Goal: Task Accomplishment & Management: Use online tool/utility

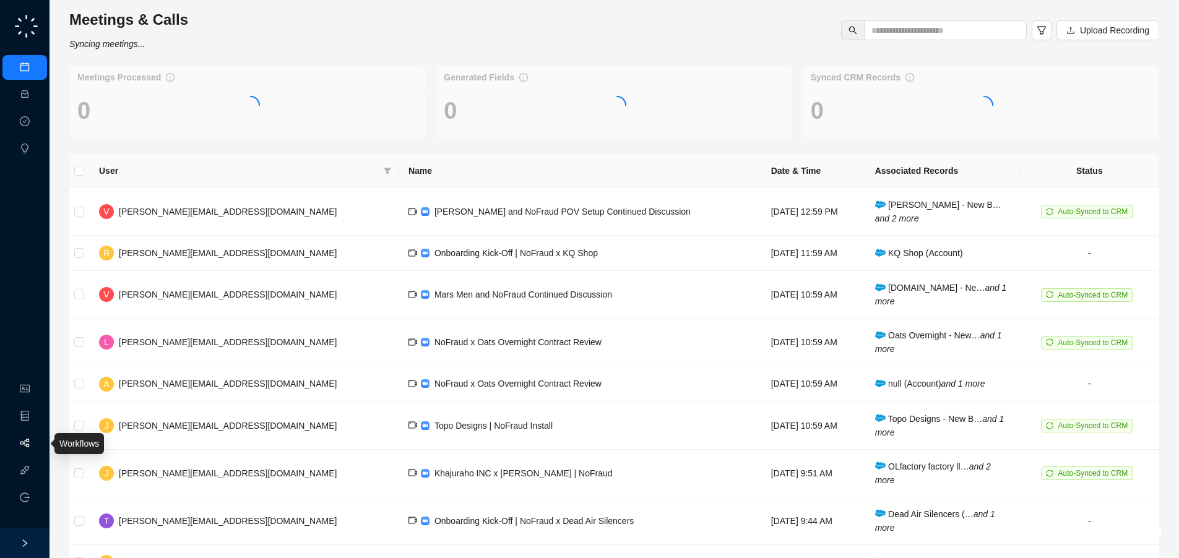
click at [36, 444] on link "Workflows" at bounding box center [56, 444] width 40 height 10
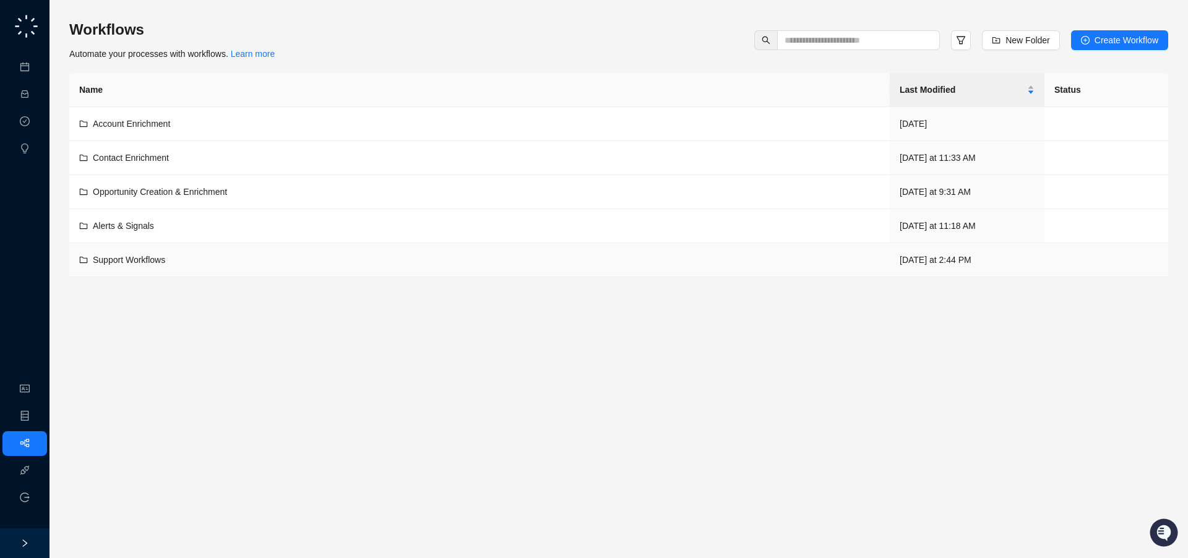
click at [149, 255] on span "Support Workflows" at bounding box center [129, 260] width 72 height 10
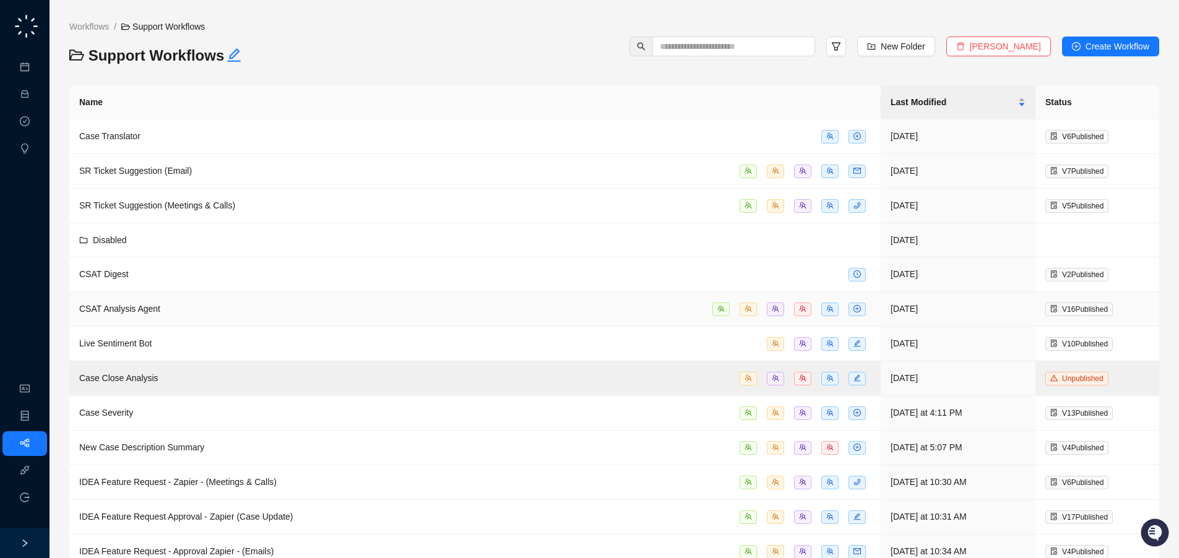
click at [249, 303] on div "CSAT Analysis Agent" at bounding box center [475, 309] width 792 height 14
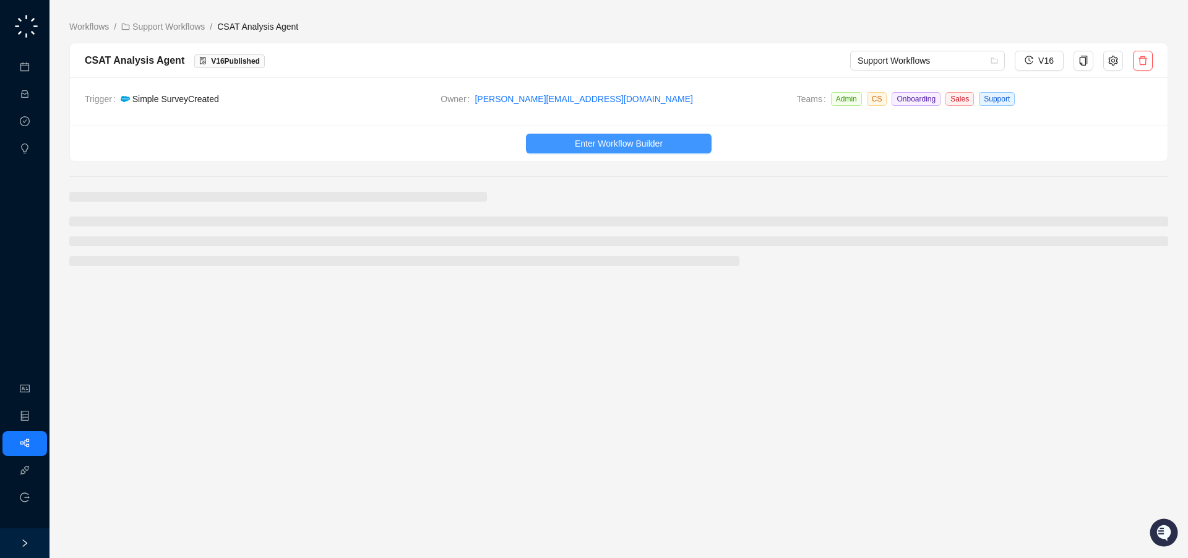
click at [572, 134] on button "Enter Workflow Builder" at bounding box center [619, 144] width 186 height 20
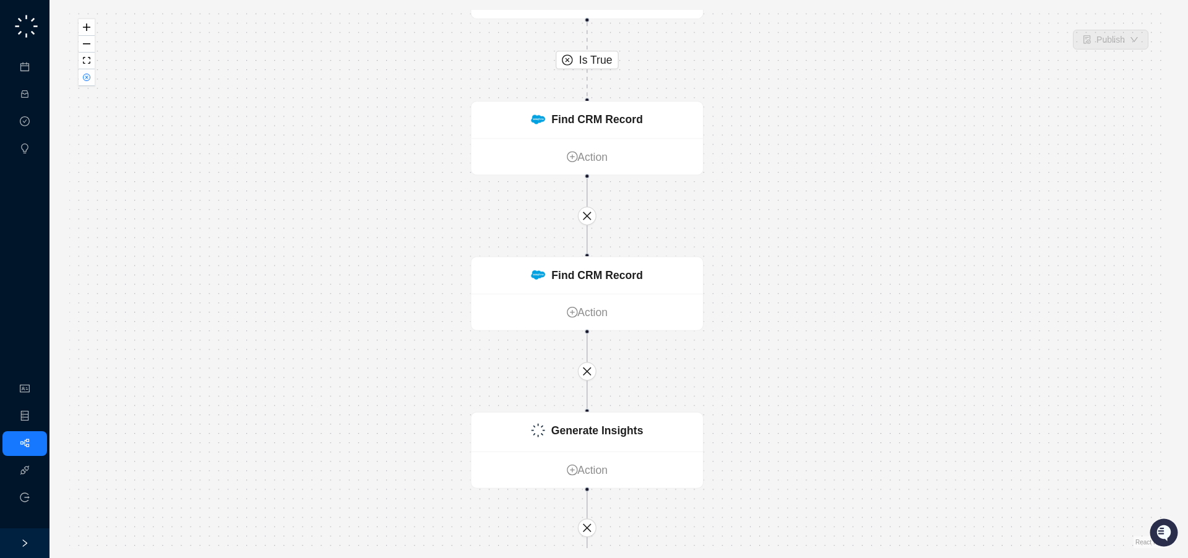
drag, startPoint x: 802, startPoint y: 348, endPoint x: 776, endPoint y: 195, distance: 155.8
click at [775, 197] on div "Is True CRM Record Created Action Condition False Action Find CRM Record Action…" at bounding box center [618, 279] width 1099 height 538
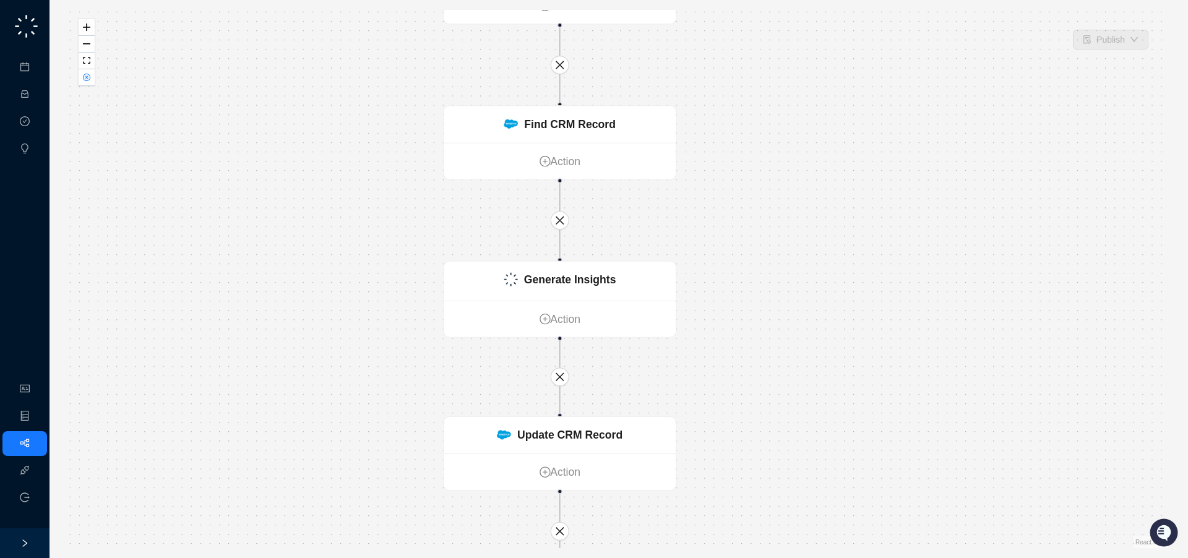
drag, startPoint x: 773, startPoint y: 377, endPoint x: 767, endPoint y: 265, distance: 112.2
click at [771, 271] on div "Is True CRM Record Created Action Condition False Action Find CRM Record Action…" at bounding box center [618, 279] width 1099 height 538
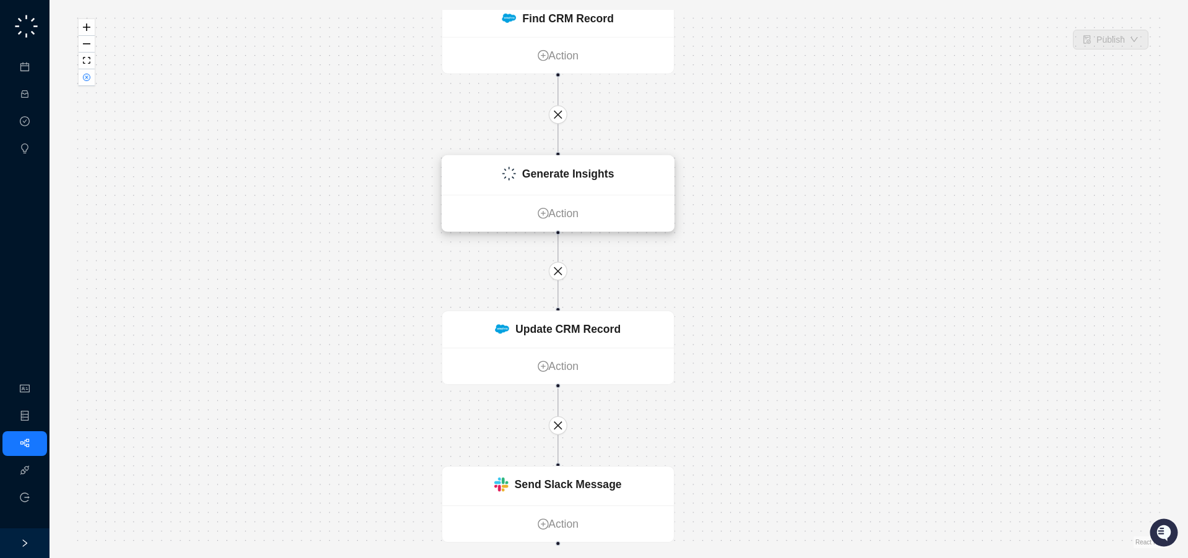
click at [631, 186] on div "Generate Insights" at bounding box center [558, 175] width 231 height 39
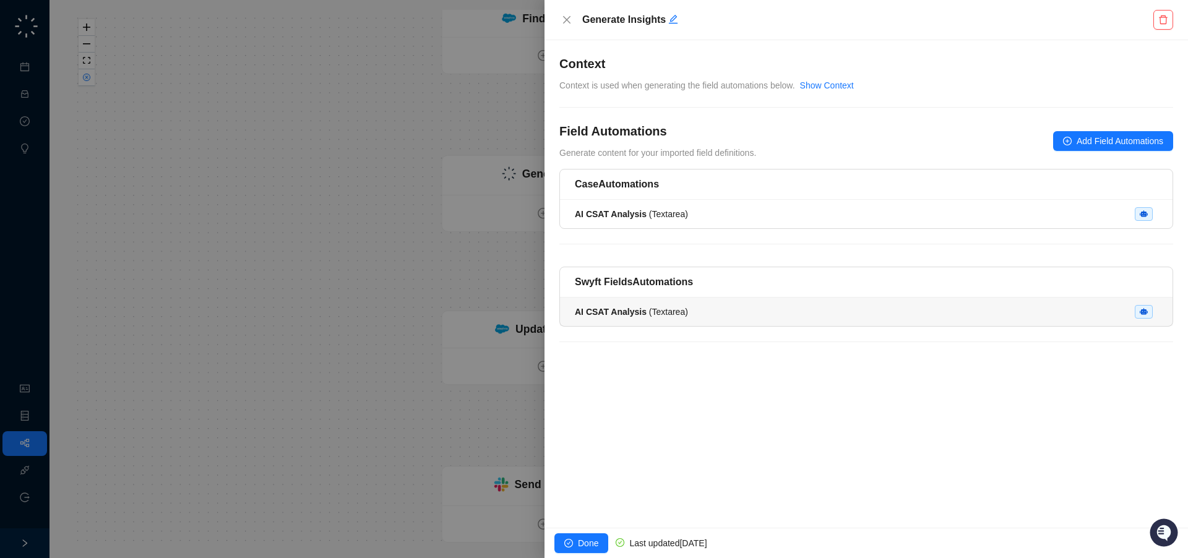
click at [737, 307] on div "AI CSAT Analysis ( Textarea )" at bounding box center [866, 312] width 583 height 14
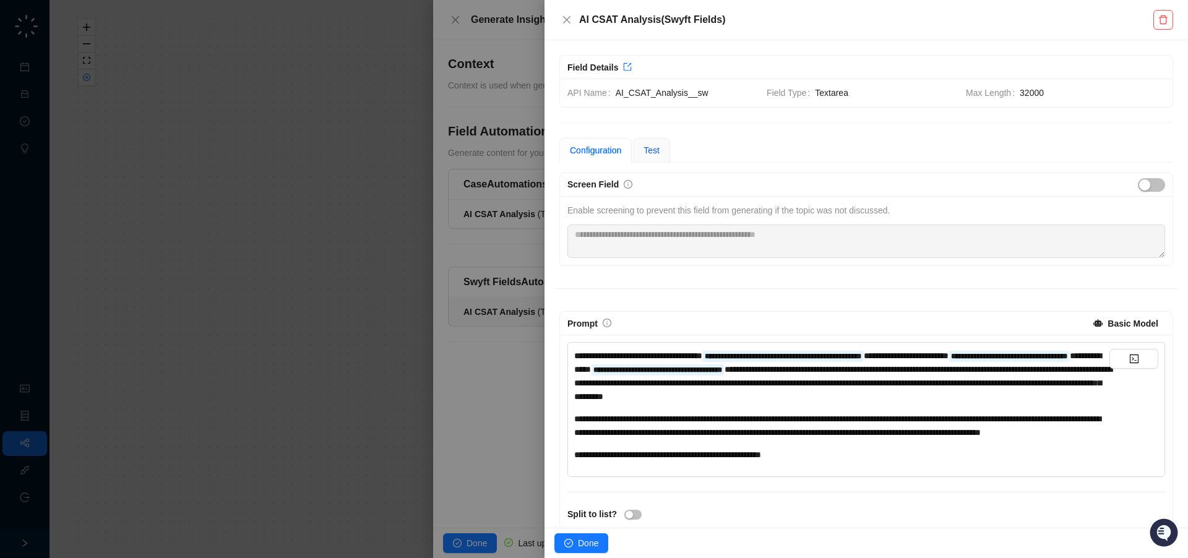
click at [660, 145] on span "Test" at bounding box center [652, 150] width 16 height 10
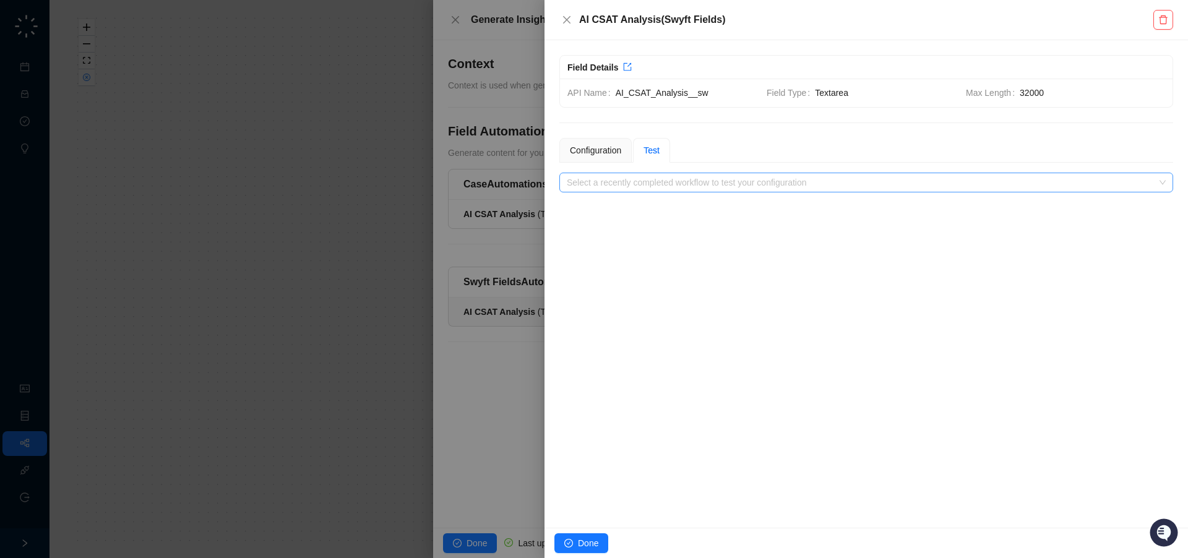
click at [675, 182] on input "search" at bounding box center [863, 182] width 592 height 19
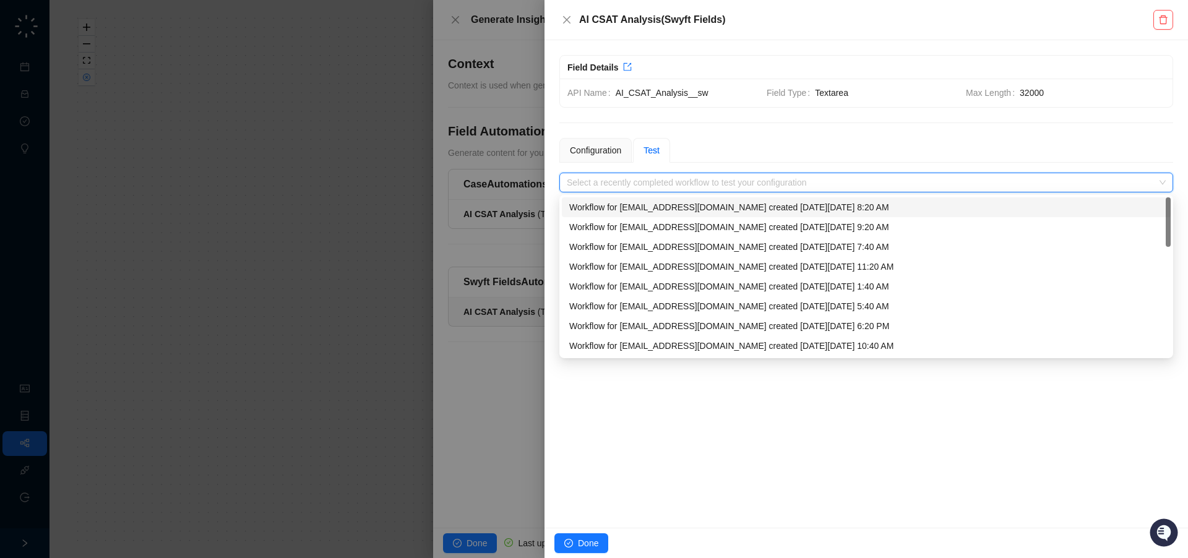
click at [675, 205] on div "Workflow for [EMAIL_ADDRESS][DOMAIN_NAME] created [DATE][DATE] 8:20 AM" at bounding box center [866, 208] width 594 height 14
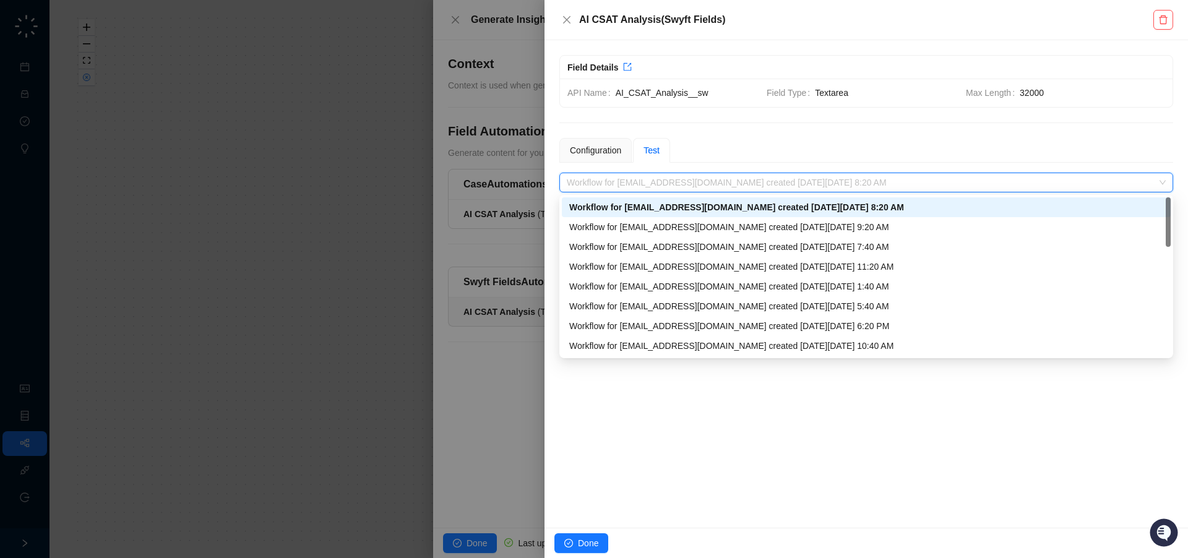
click at [837, 184] on span "Workflow for [EMAIL_ADDRESS][DOMAIN_NAME] created [DATE][DATE] 8:20 AM" at bounding box center [866, 182] width 599 height 19
click at [824, 205] on div "Workflow for [EMAIL_ADDRESS][DOMAIN_NAME] created [DATE][DATE] 8:20 AM" at bounding box center [866, 208] width 594 height 14
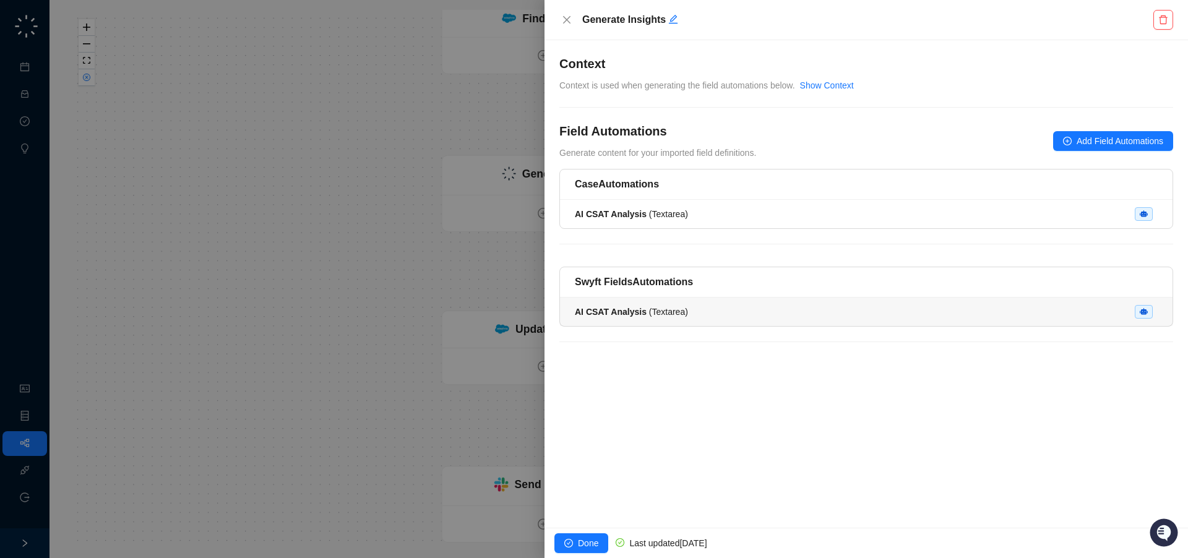
click at [655, 316] on span "AI CSAT Analysis ( Textarea )" at bounding box center [631, 312] width 113 height 10
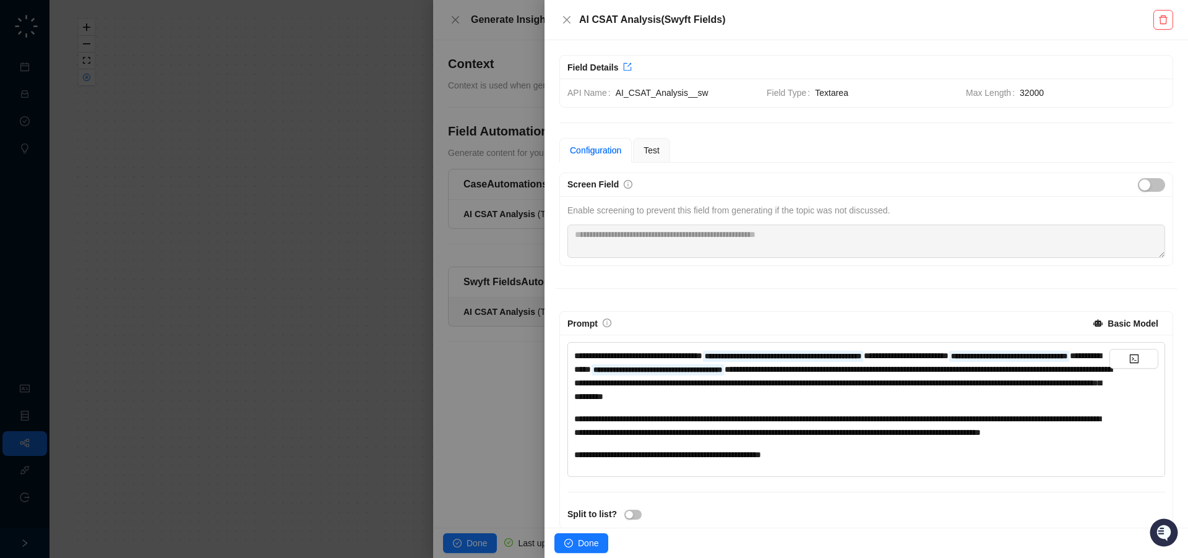
click at [512, 267] on div at bounding box center [594, 279] width 1188 height 558
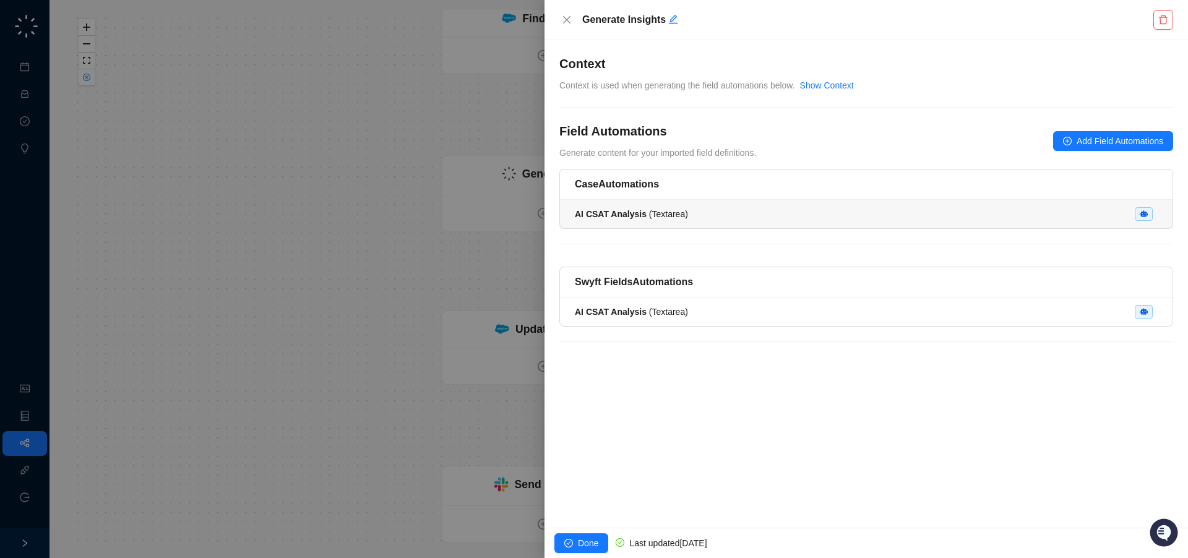
click at [629, 222] on li "AI CSAT Analysis ( Textarea )" at bounding box center [866, 214] width 613 height 28
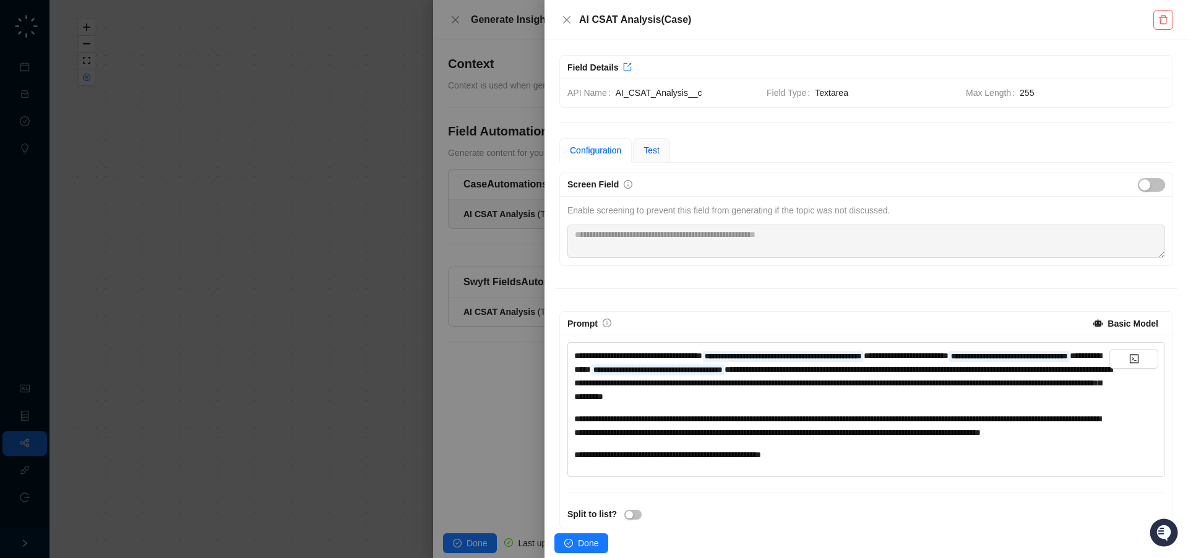
click at [651, 146] on span "Test" at bounding box center [652, 150] width 16 height 10
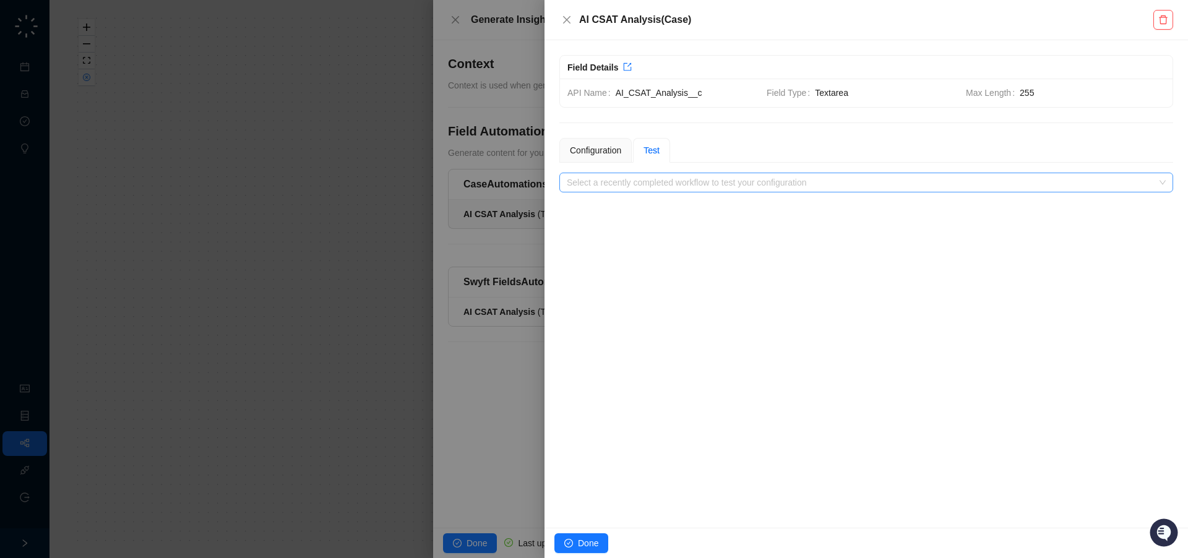
click at [663, 183] on input "search" at bounding box center [863, 182] width 592 height 19
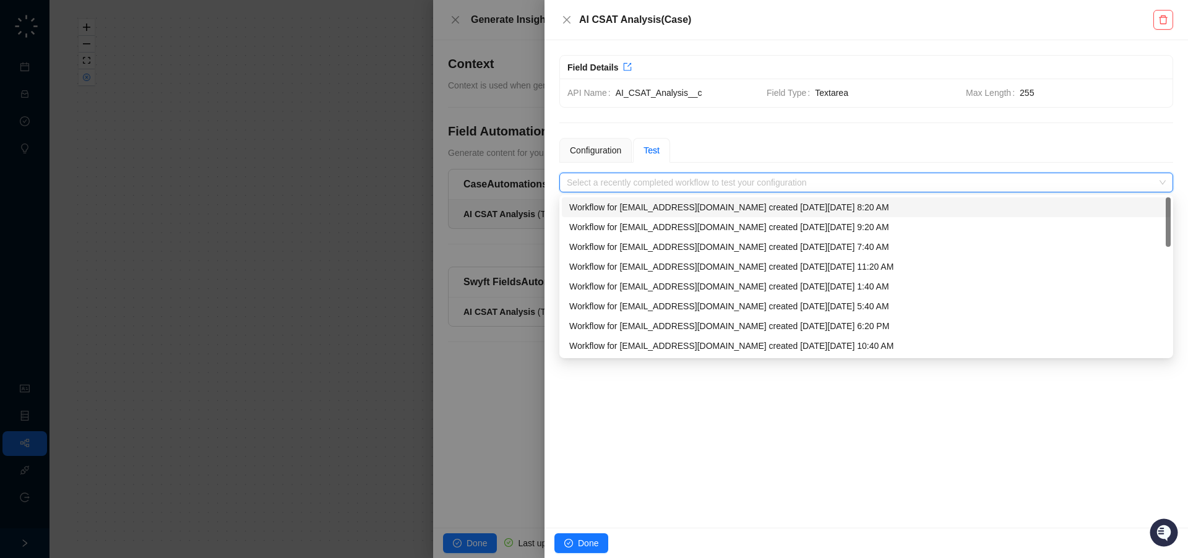
click at [660, 207] on div "Workflow for [EMAIL_ADDRESS][DOMAIN_NAME] created [DATE][DATE] 8:20 AM" at bounding box center [866, 208] width 594 height 14
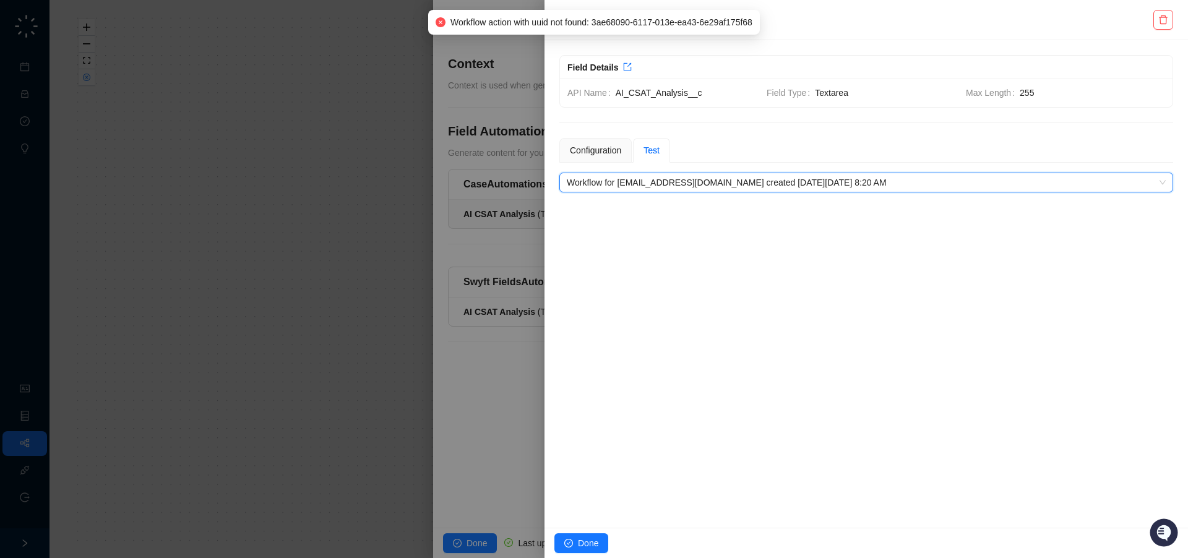
click at [519, 204] on div at bounding box center [594, 279] width 1188 height 558
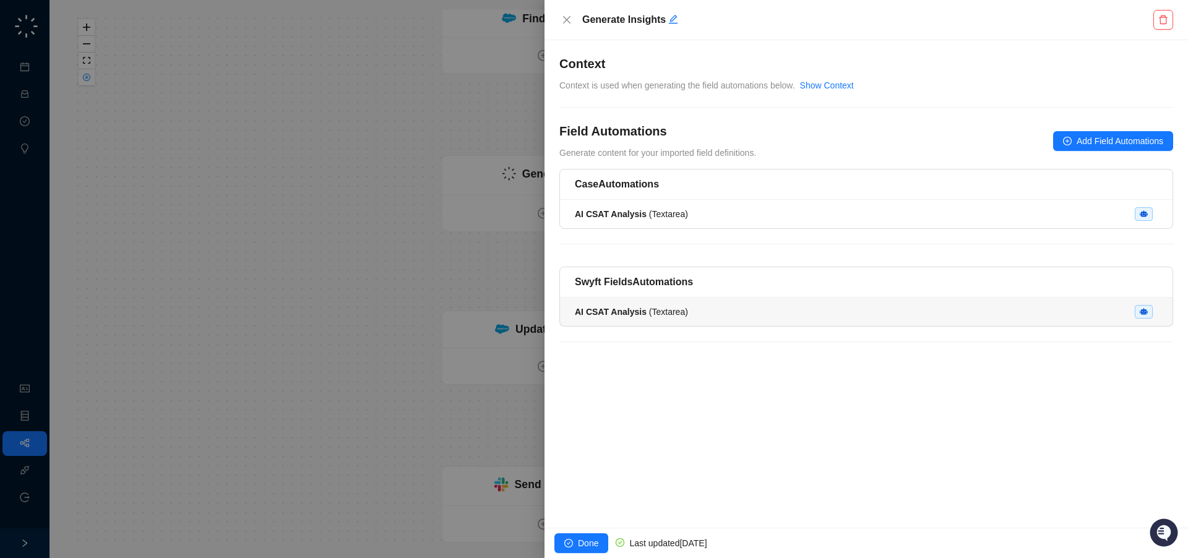
click at [641, 315] on strong "AI CSAT Analysis" at bounding box center [611, 312] width 72 height 10
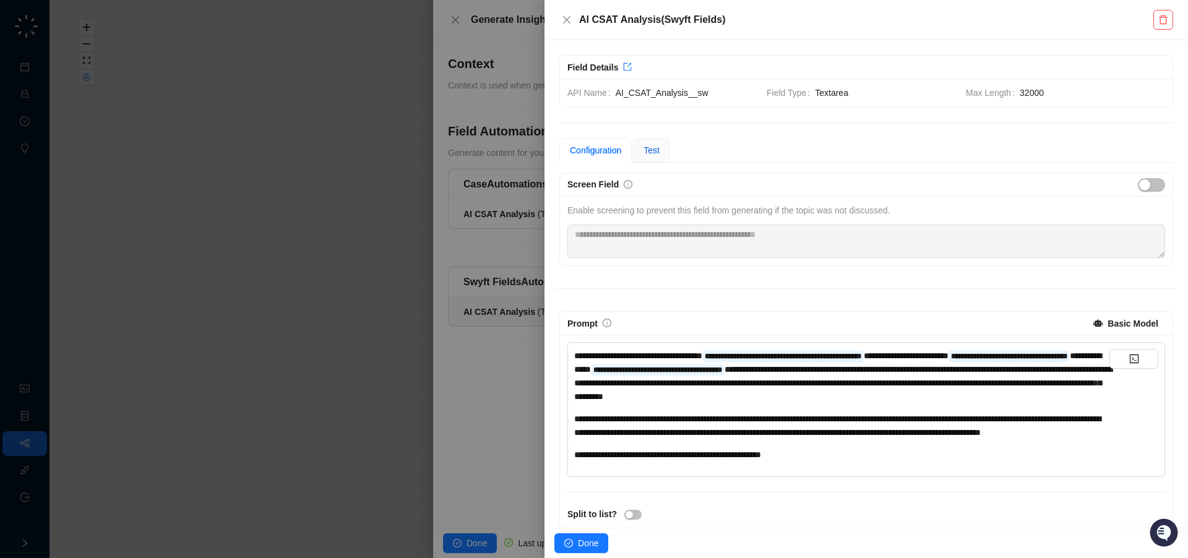
click at [657, 149] on span "Test" at bounding box center [652, 150] width 16 height 10
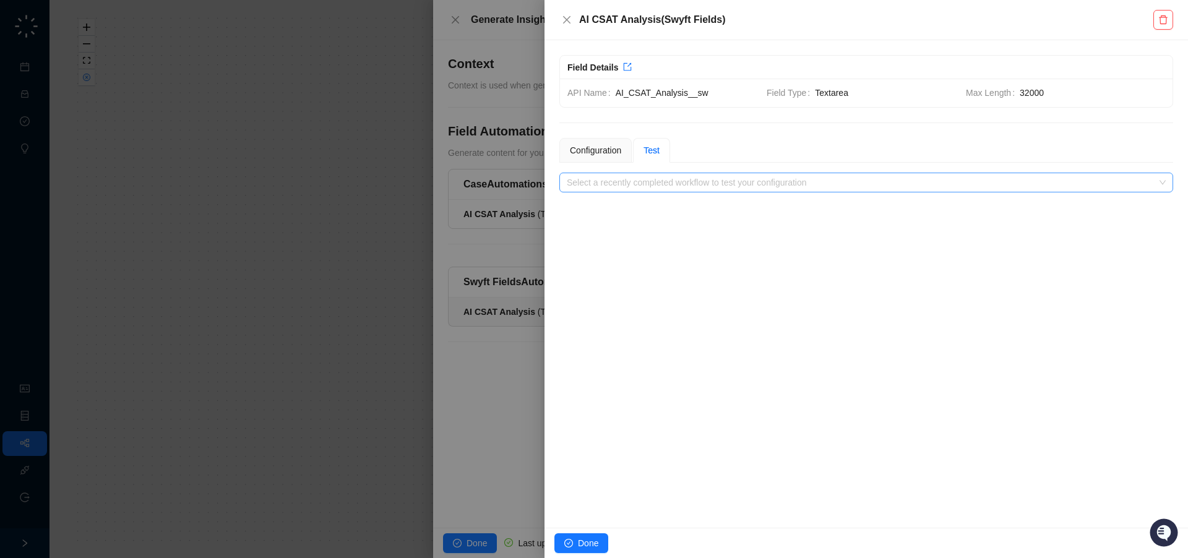
click at [628, 187] on input "search" at bounding box center [863, 182] width 592 height 19
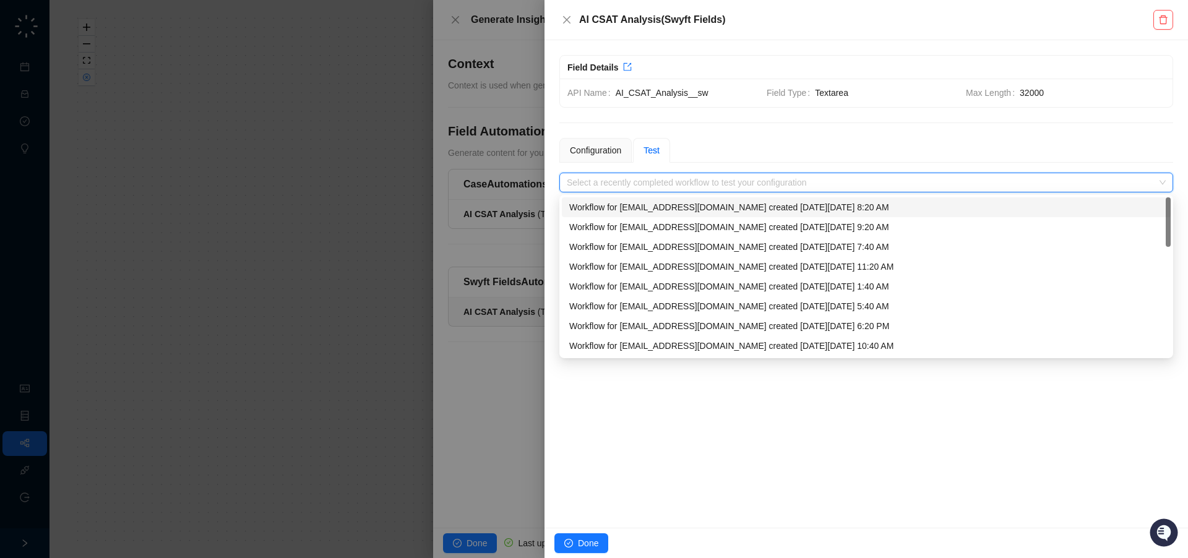
click at [621, 204] on div "Workflow for [EMAIL_ADDRESS][DOMAIN_NAME] created [DATE][DATE] 8:20 AM" at bounding box center [866, 208] width 594 height 14
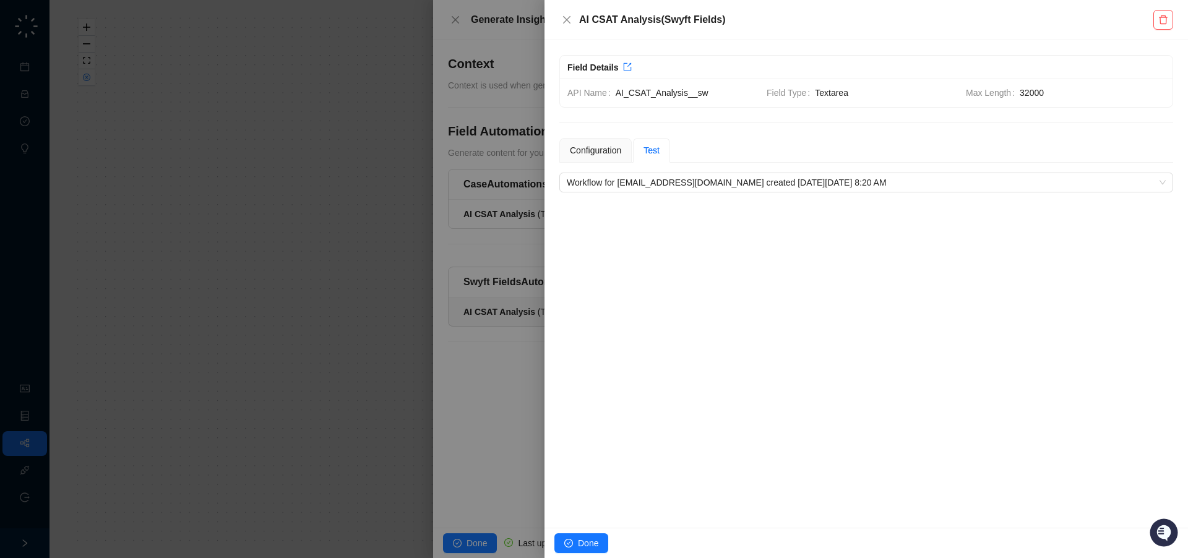
click at [249, 197] on div at bounding box center [594, 279] width 1188 height 558
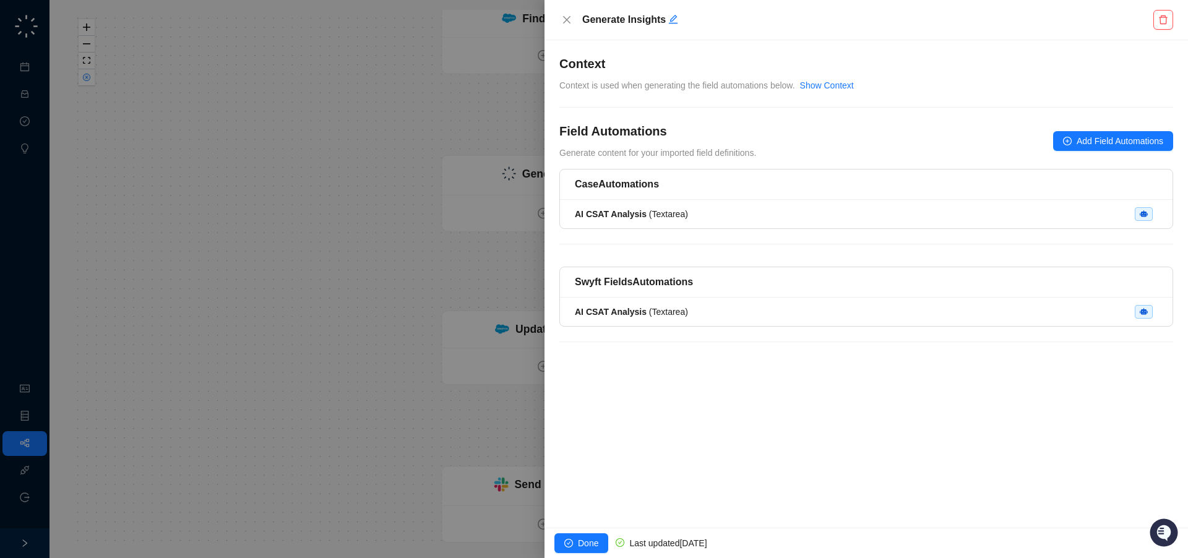
click at [259, 203] on div at bounding box center [594, 279] width 1188 height 558
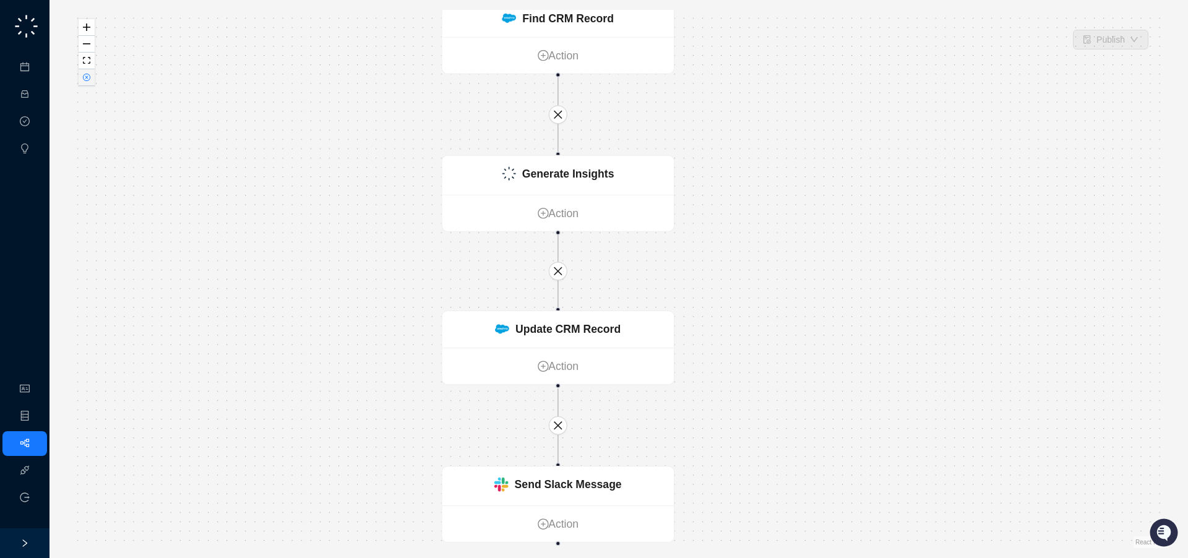
click at [85, 82] on button "button" at bounding box center [87, 77] width 16 height 17
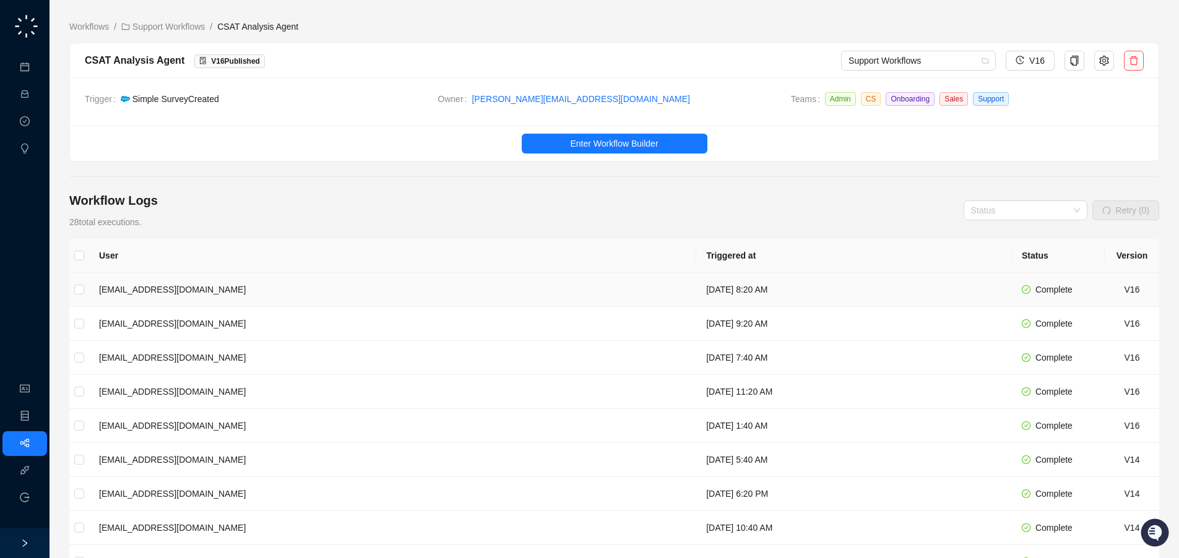
click at [470, 290] on td "[EMAIL_ADDRESS][DOMAIN_NAME]" at bounding box center [392, 290] width 607 height 34
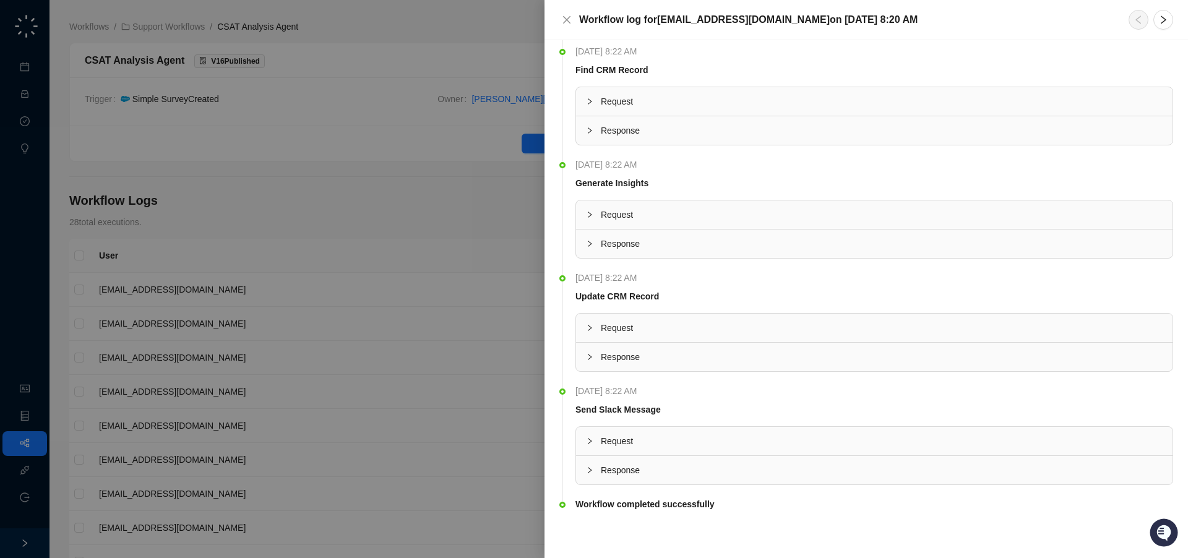
scroll to position [288, 0]
click at [629, 331] on span "Request" at bounding box center [882, 328] width 562 height 14
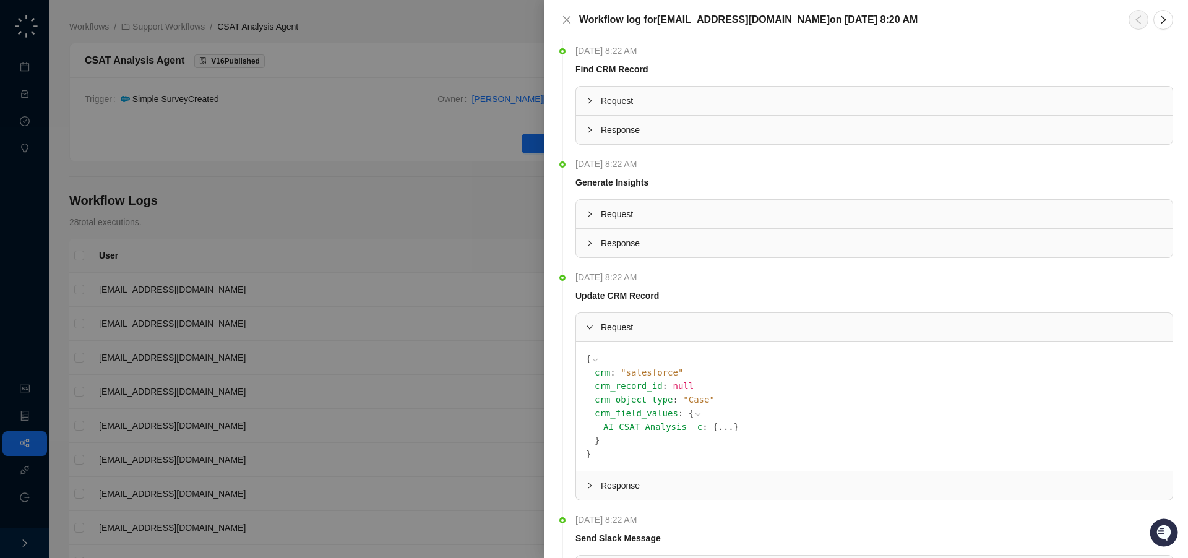
click at [718, 430] on button "..." at bounding box center [725, 427] width 15 height 14
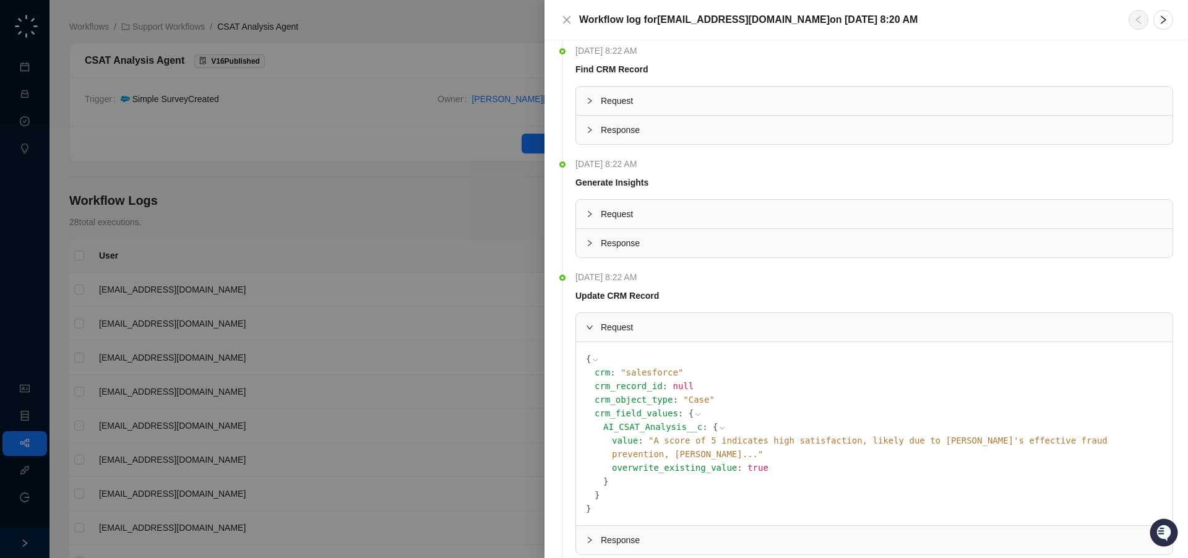
click at [1034, 444] on span "" A score of 5 indicates high satisfaction, likely due to [PERSON_NAME]'s effec…" at bounding box center [860, 448] width 496 height 24
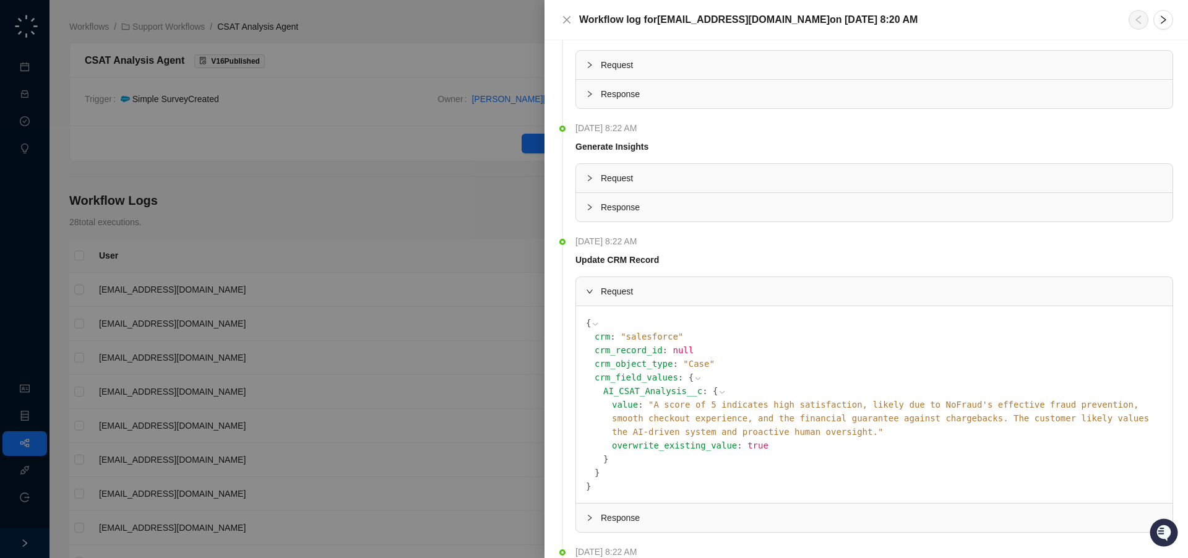
scroll to position [334, 0]
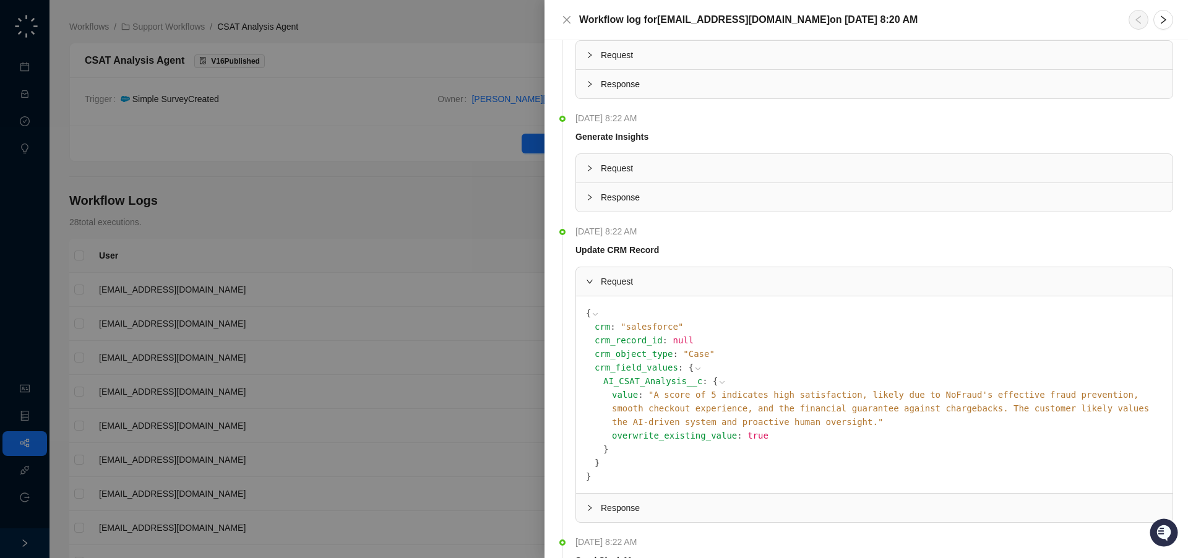
click at [478, 233] on div at bounding box center [594, 279] width 1188 height 558
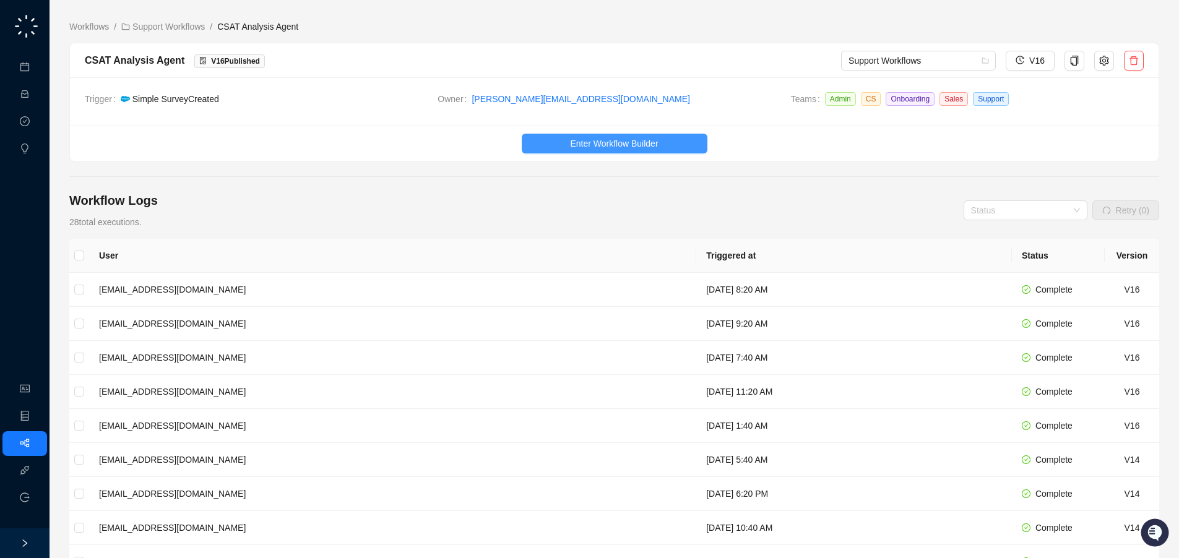
click at [594, 140] on span "Enter Workflow Builder" at bounding box center [614, 144] width 88 height 14
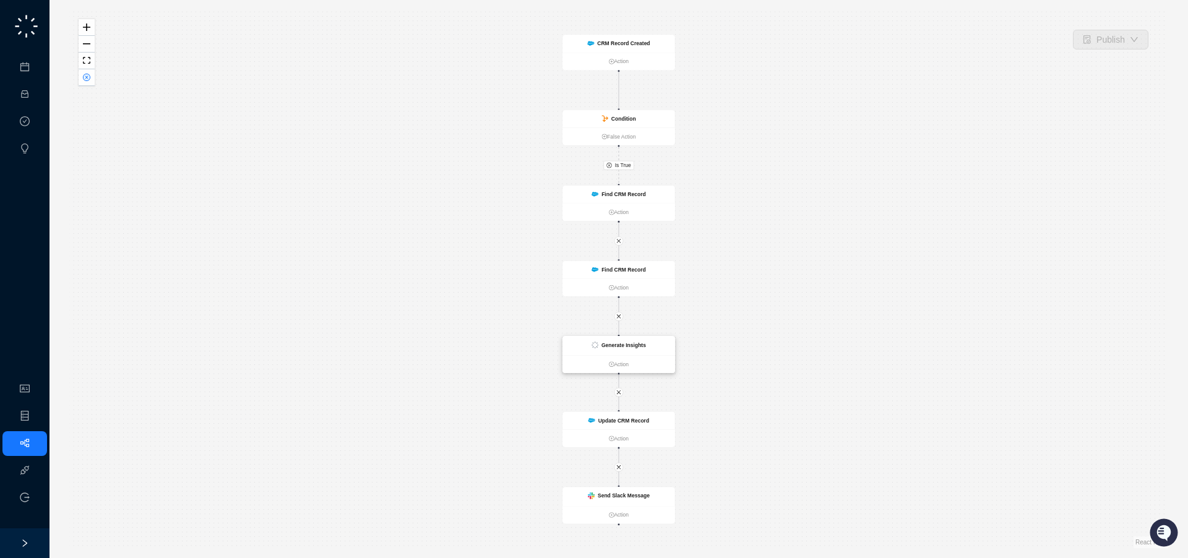
click at [635, 345] on strong "Generate Insights" at bounding box center [624, 345] width 45 height 6
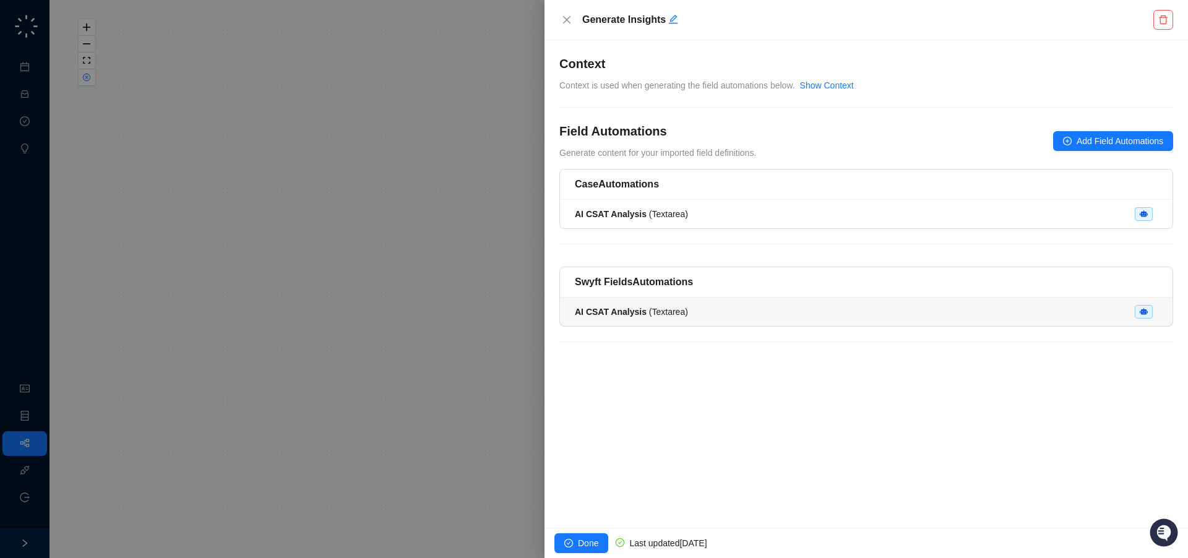
click at [636, 316] on strong "AI CSAT Analysis" at bounding box center [611, 312] width 72 height 10
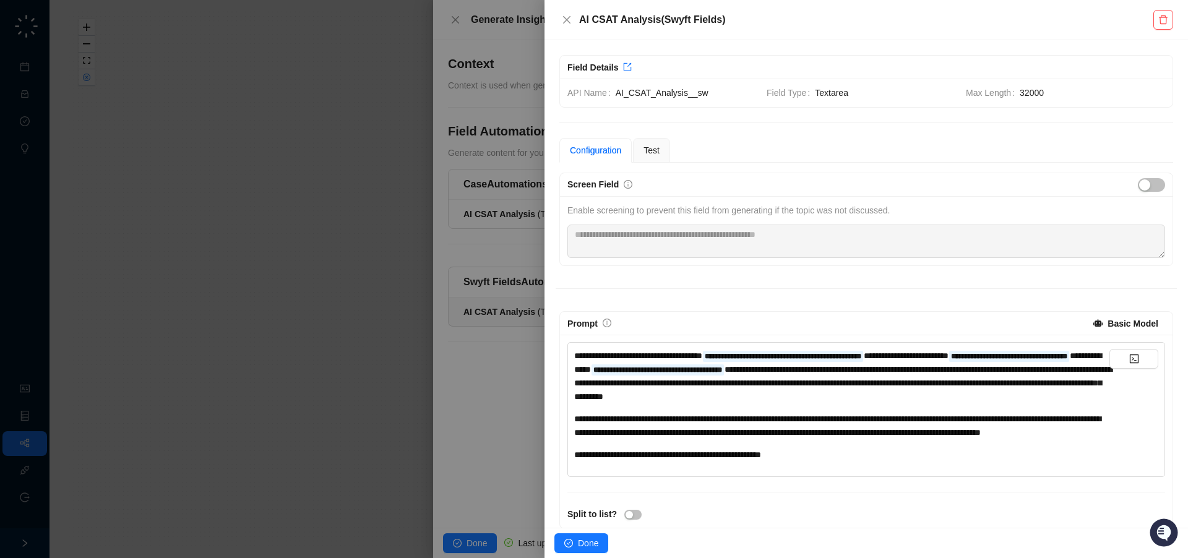
click at [775, 439] on div "**********" at bounding box center [841, 425] width 535 height 27
click at [1021, 437] on span "**********" at bounding box center [837, 426] width 527 height 22
click at [858, 439] on div "**********" at bounding box center [841, 425] width 535 height 27
click at [838, 439] on div "**********" at bounding box center [841, 425] width 535 height 27
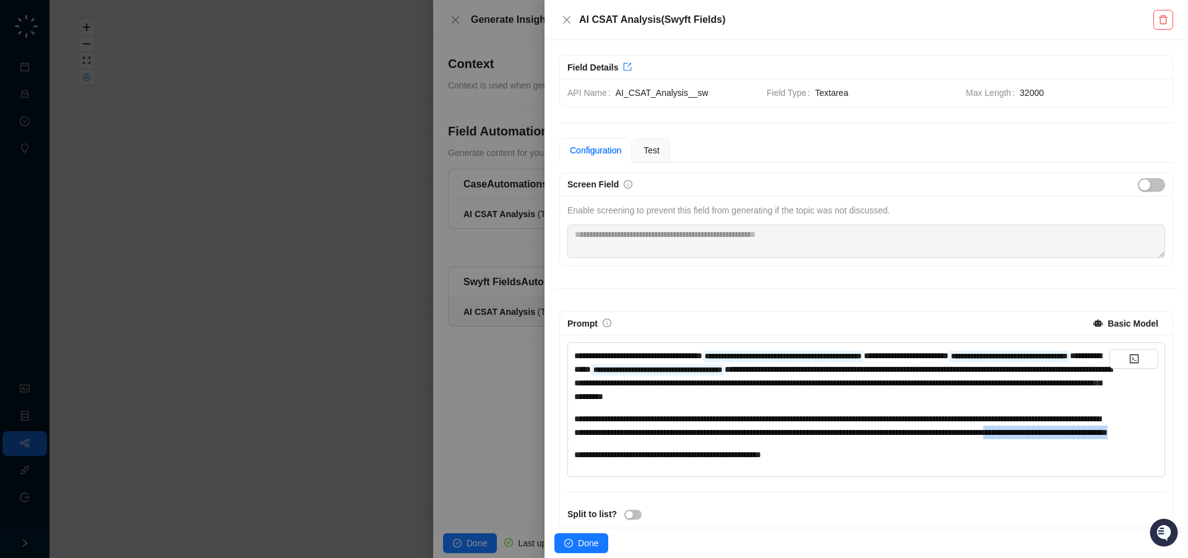
click at [759, 437] on span "**********" at bounding box center [841, 426] width 534 height 22
click at [585, 543] on span "Done" at bounding box center [588, 544] width 20 height 14
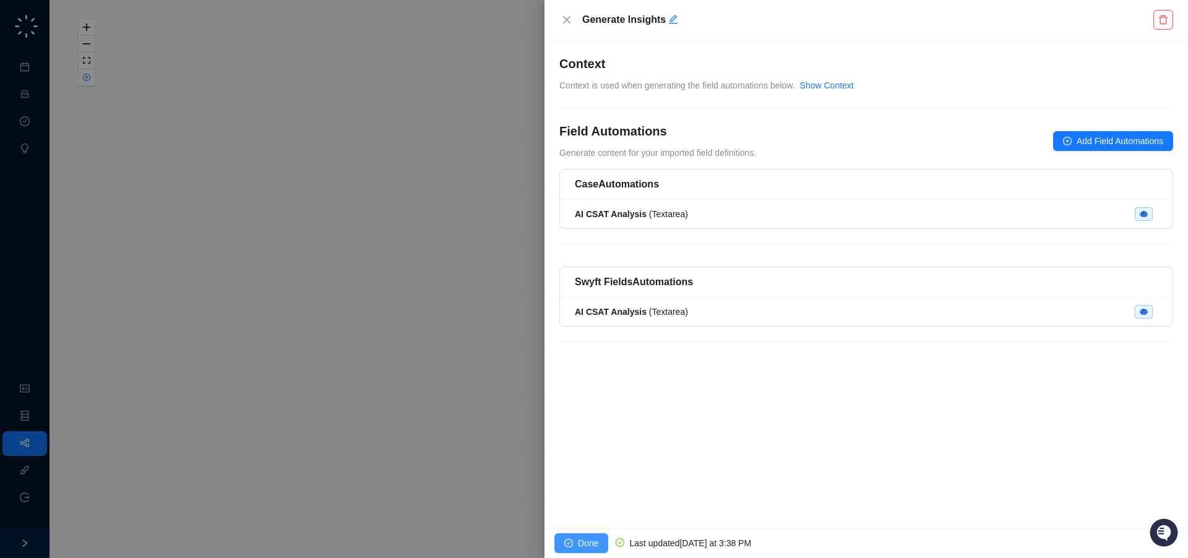
click at [573, 538] on button "Done" at bounding box center [582, 544] width 54 height 20
